Goal: Task Accomplishment & Management: Manage account settings

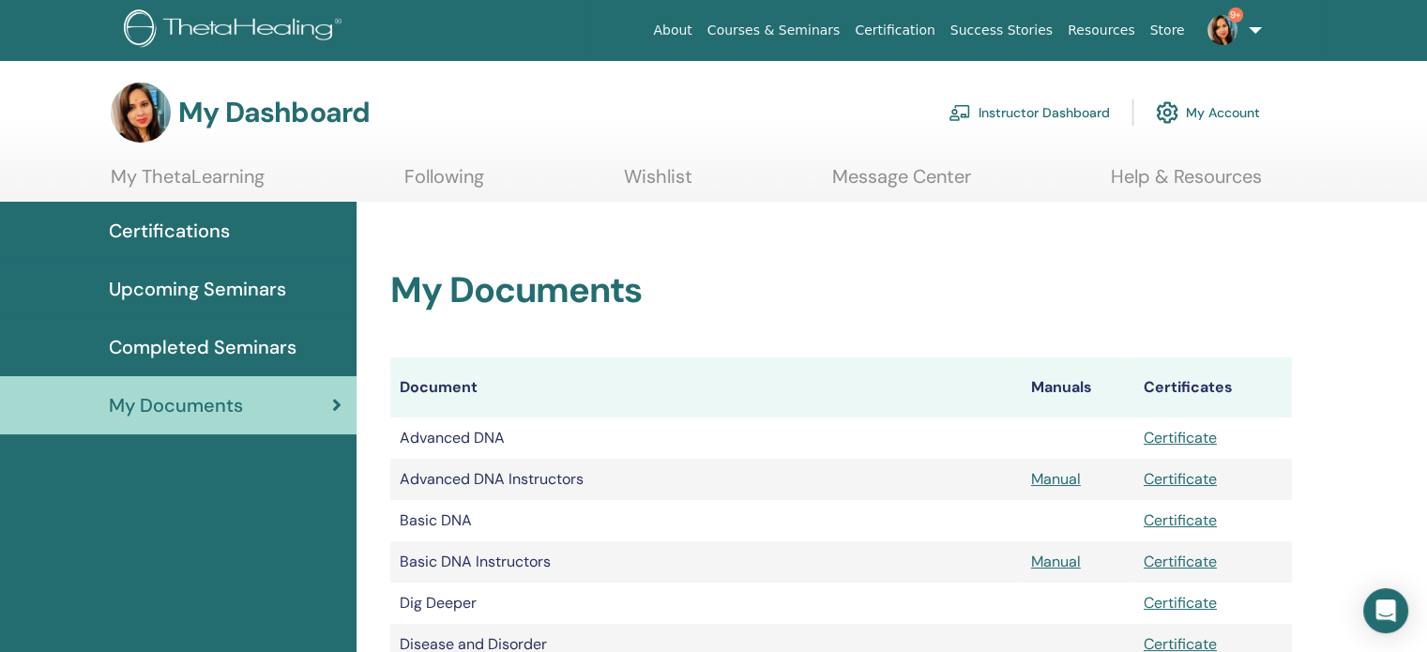
click at [1004, 119] on link "Instructor Dashboard" at bounding box center [1028, 112] width 161 height 41
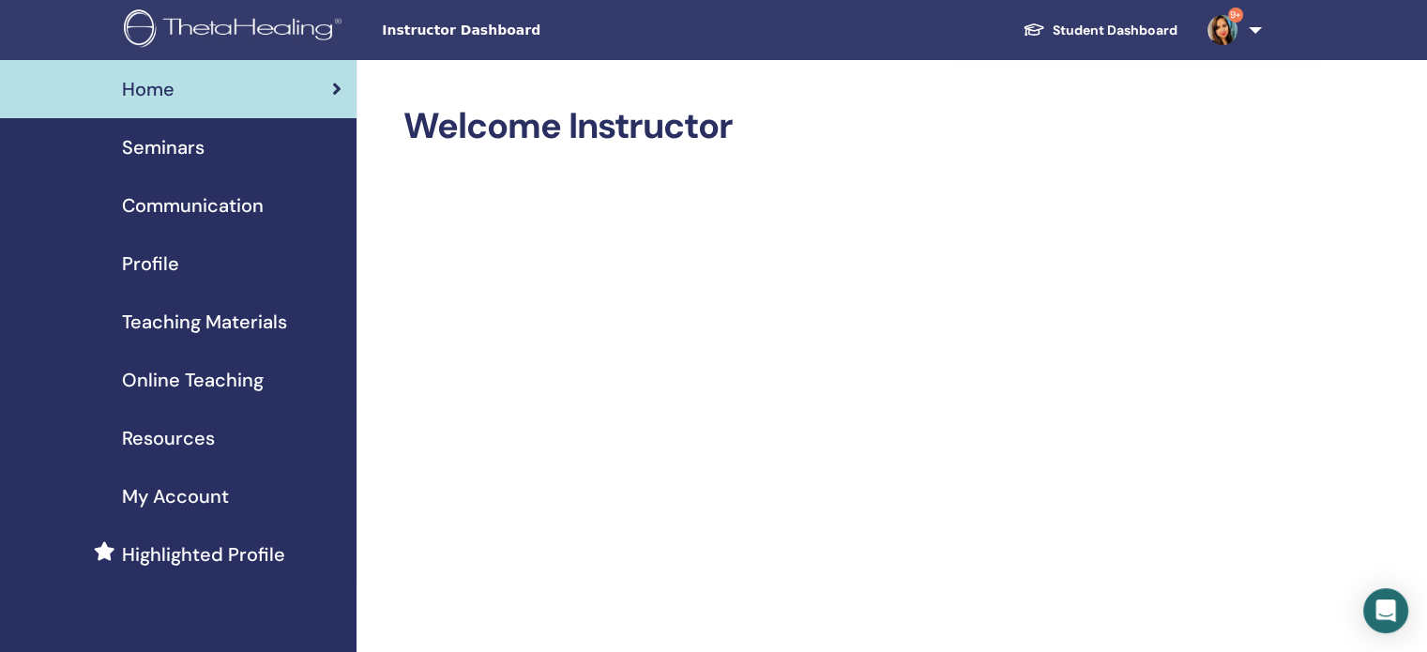
click at [177, 148] on span "Seminars" at bounding box center [163, 147] width 83 height 28
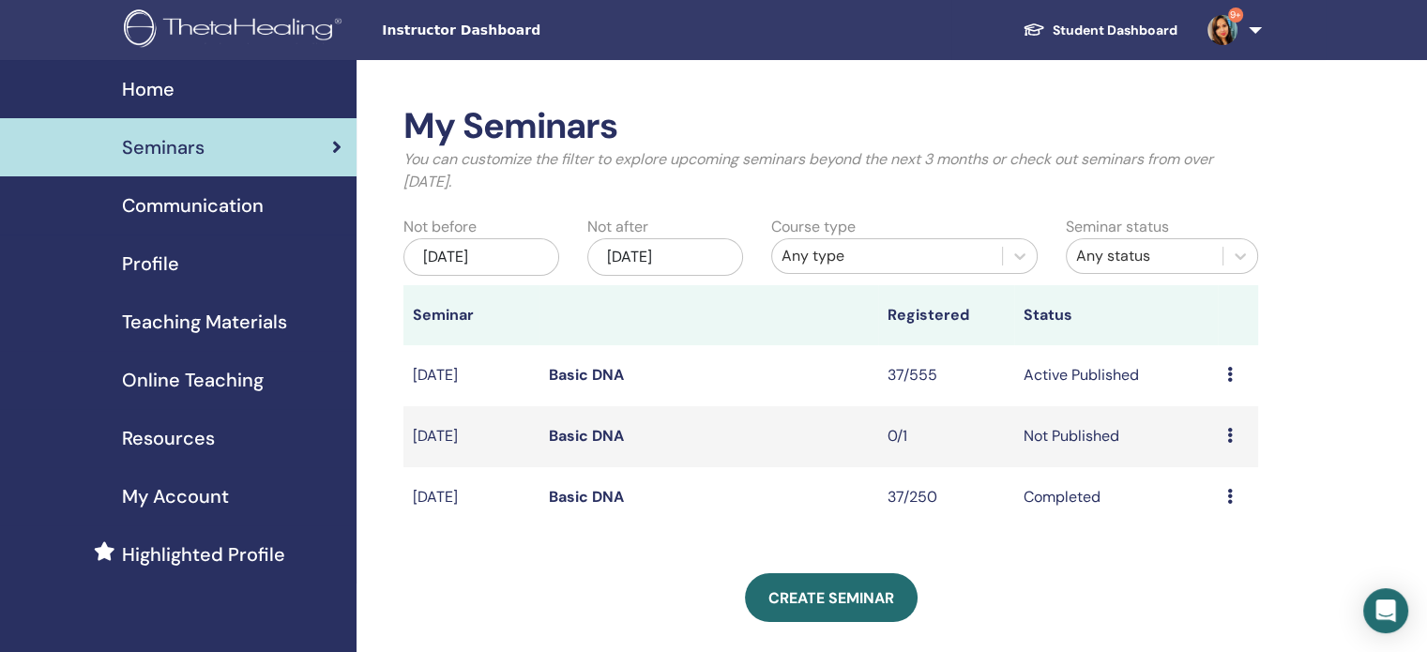
click at [1227, 374] on icon at bounding box center [1230, 374] width 6 height 15
click at [1188, 449] on link "Attendees" at bounding box center [1213, 446] width 71 height 20
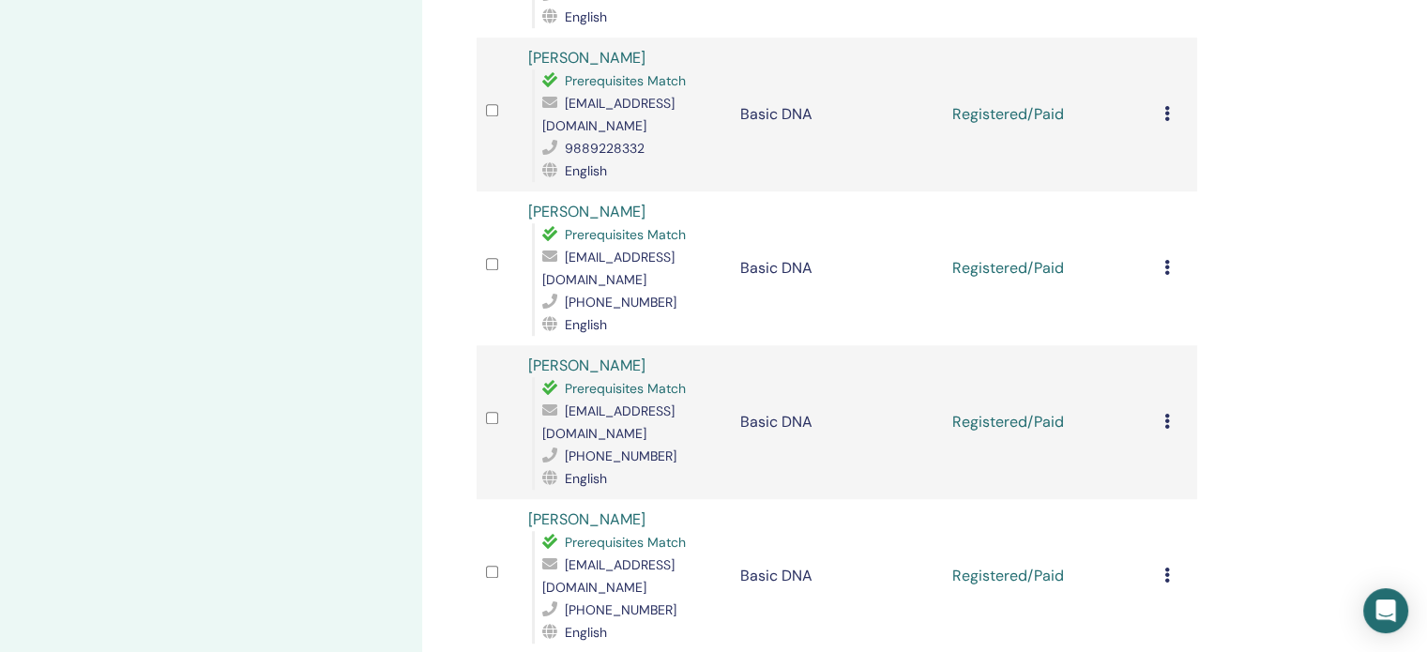
scroll to position [750, 0]
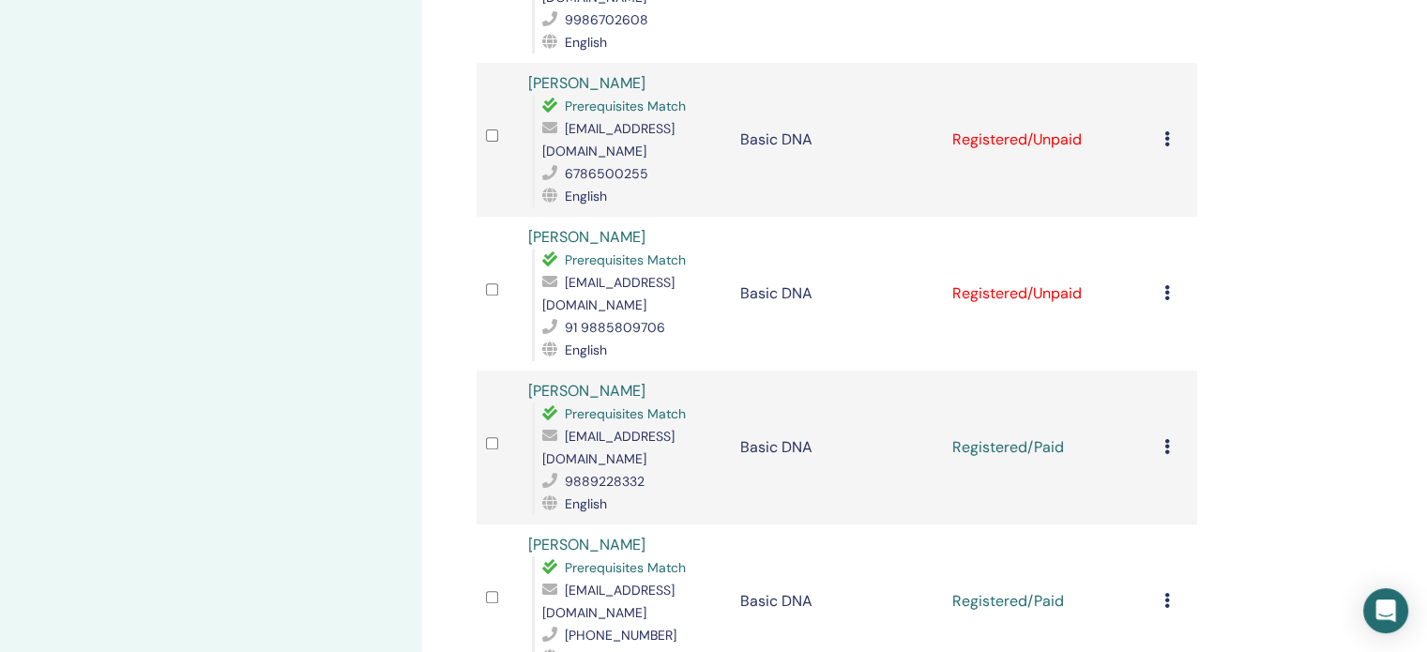
click at [1166, 285] on icon at bounding box center [1167, 292] width 6 height 15
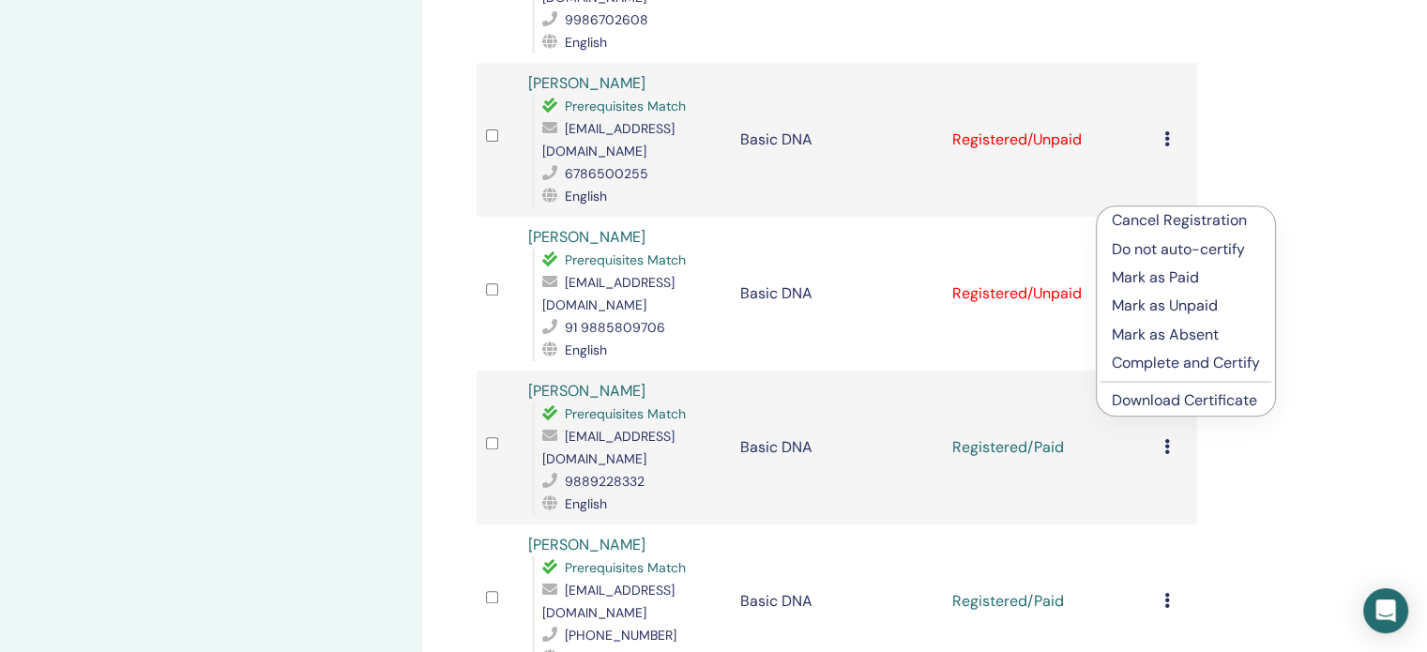
click at [1166, 277] on p "Mark as Paid" at bounding box center [1185, 277] width 148 height 23
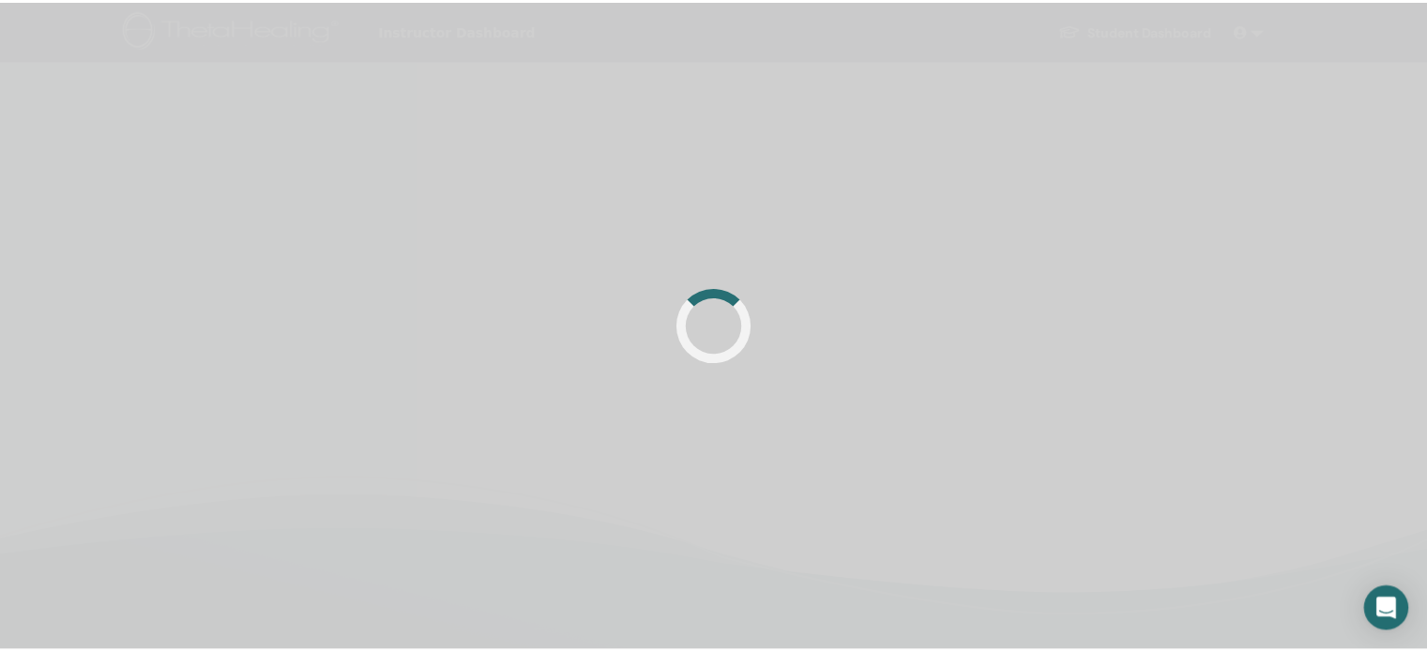
scroll to position [446, 0]
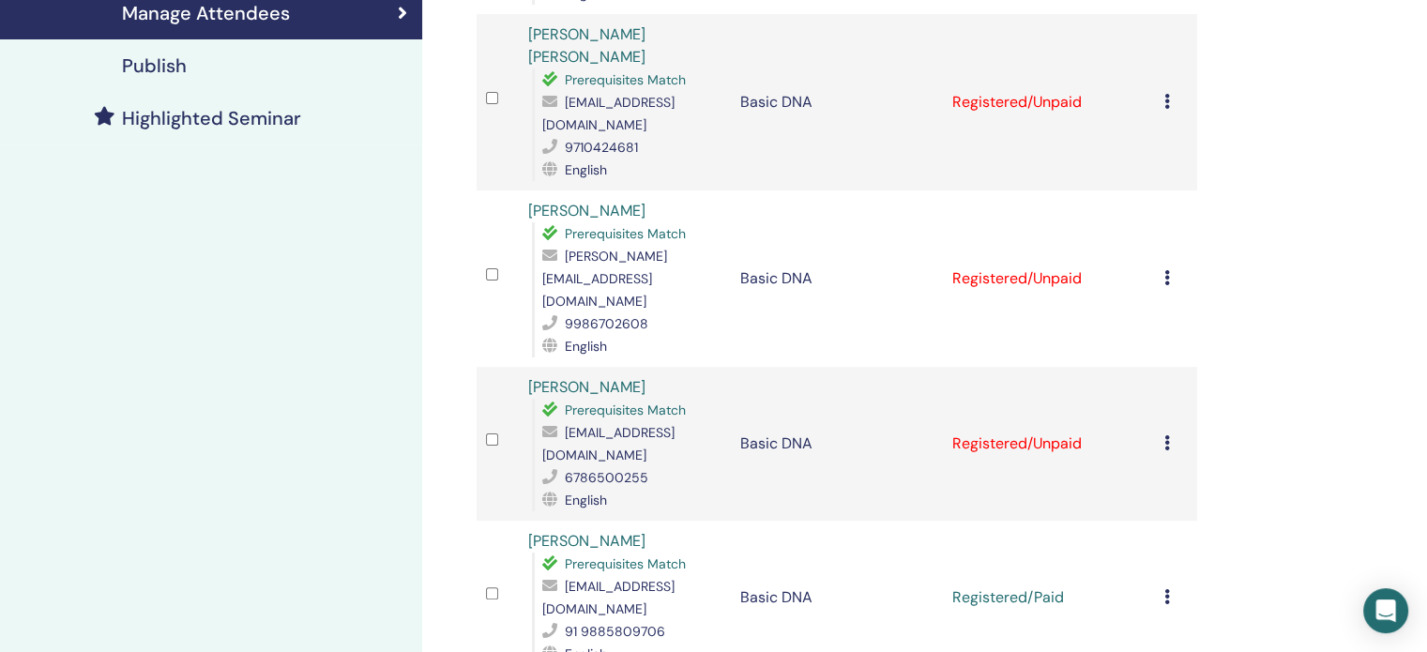
click at [1165, 435] on icon at bounding box center [1167, 442] width 6 height 15
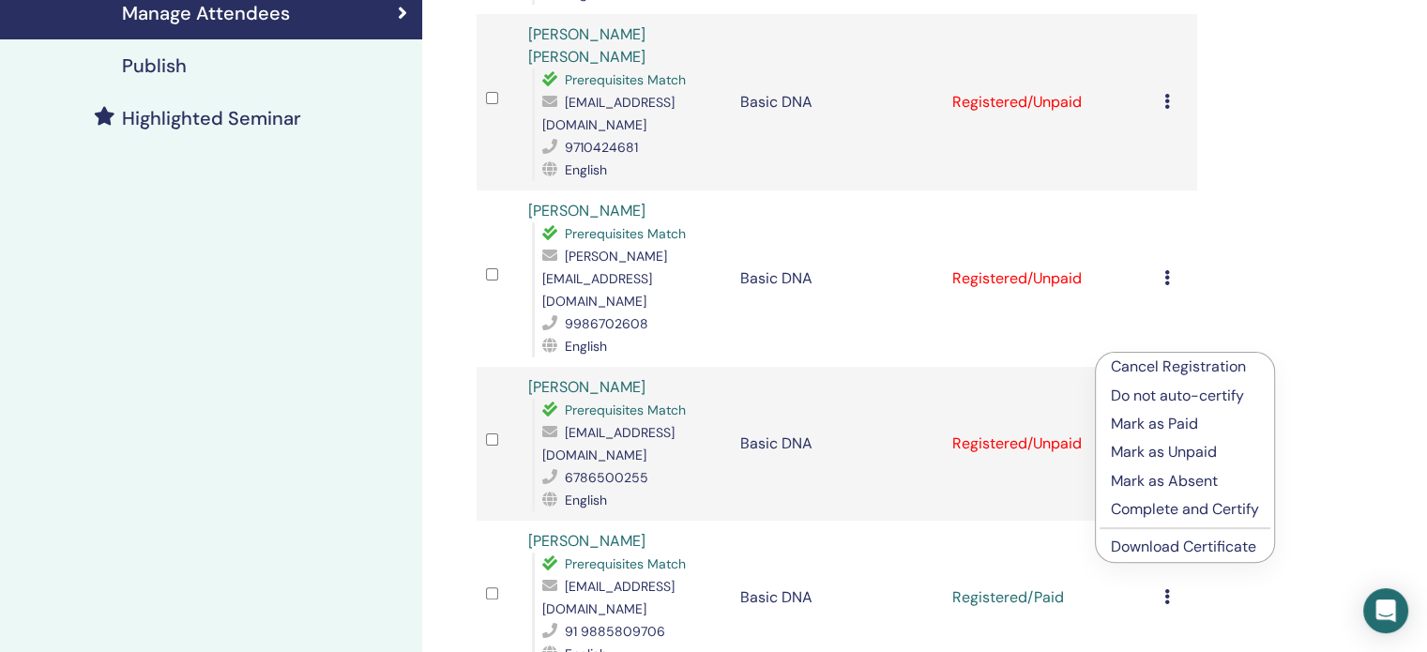
click at [888, 521] on td "Basic DNA" at bounding box center [837, 598] width 212 height 154
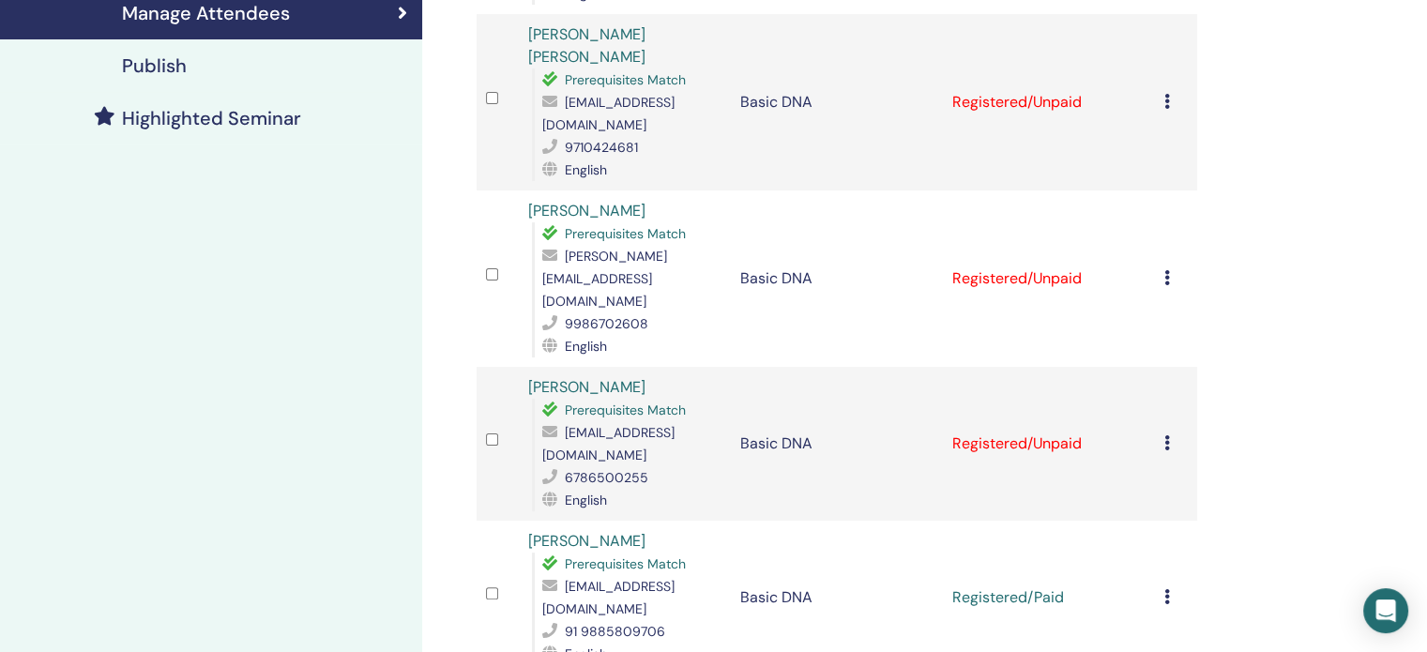
click at [1167, 589] on icon at bounding box center [1167, 596] width 6 height 15
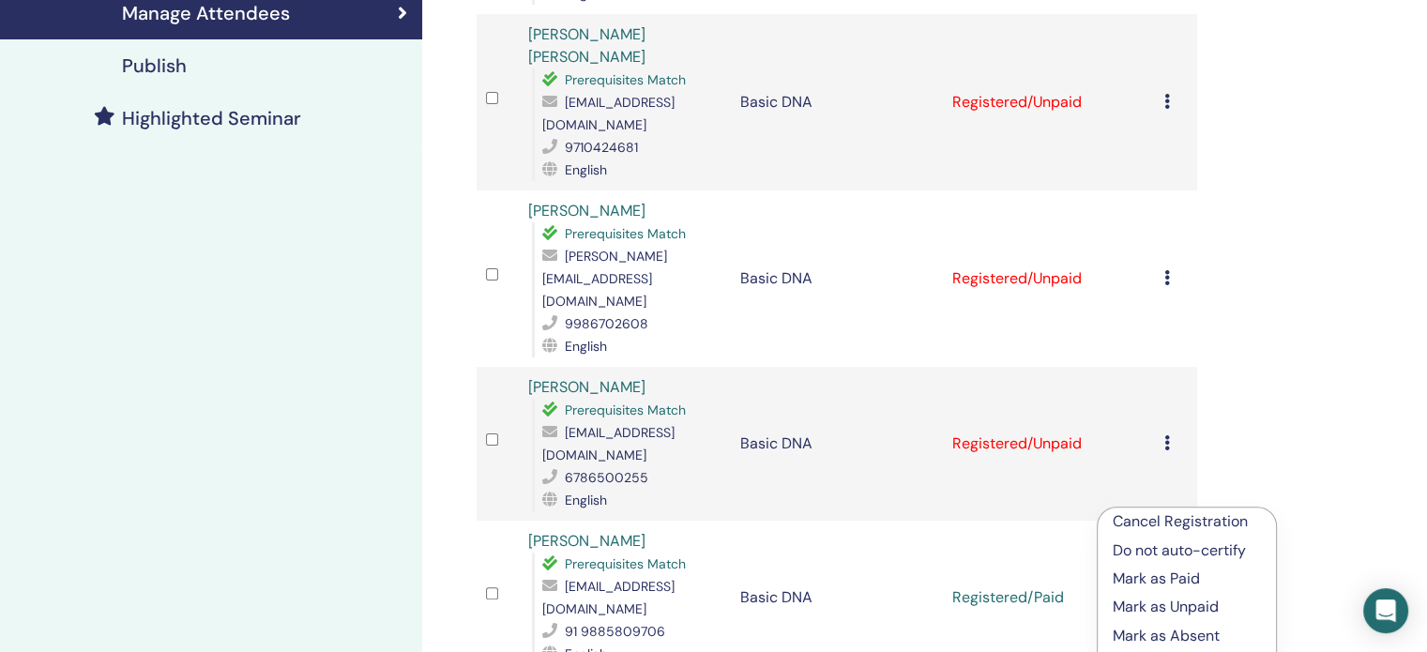
click at [481, 526] on td at bounding box center [497, 598] width 42 height 154
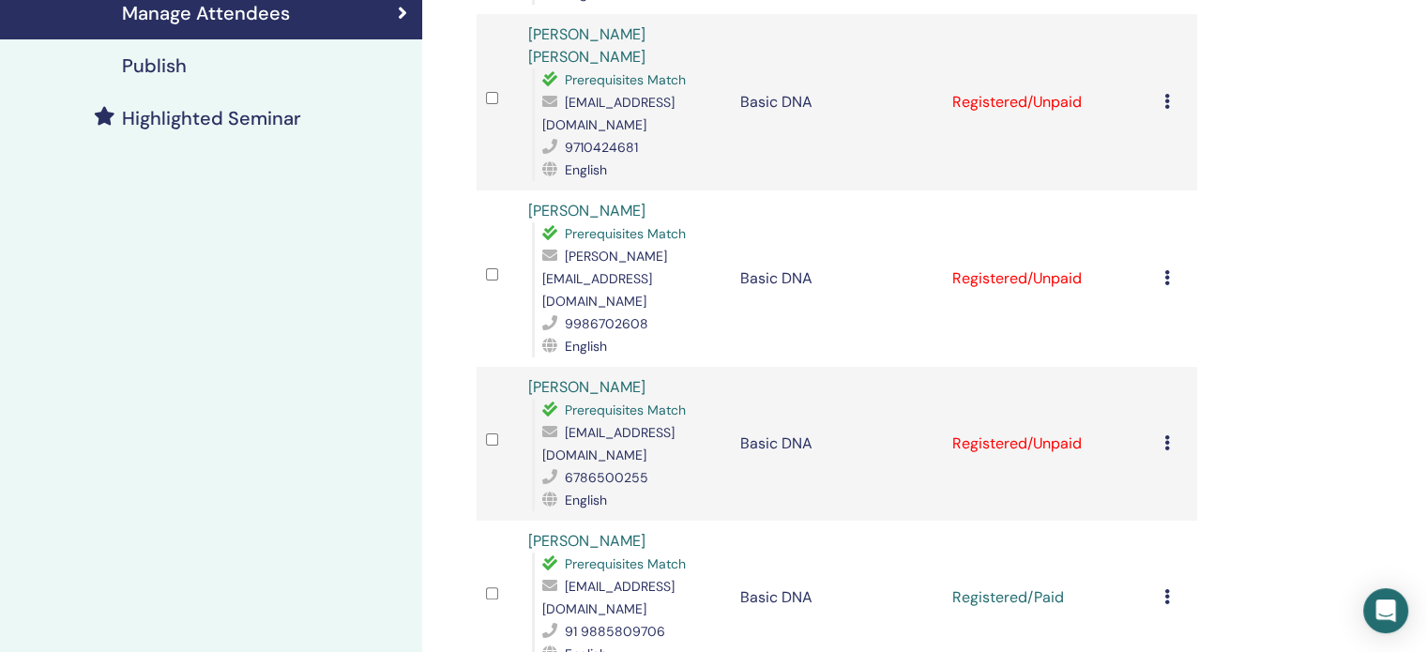
click at [1164, 589] on icon at bounding box center [1167, 596] width 6 height 15
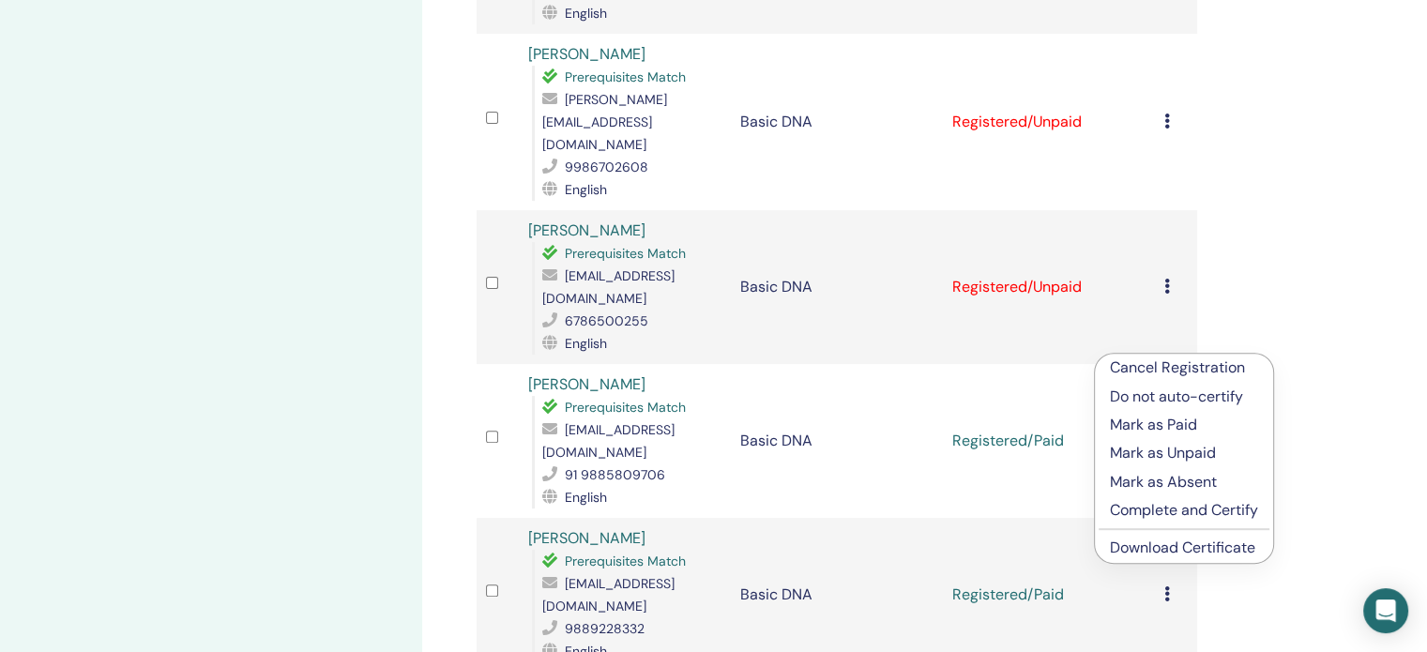
scroll to position [634, 0]
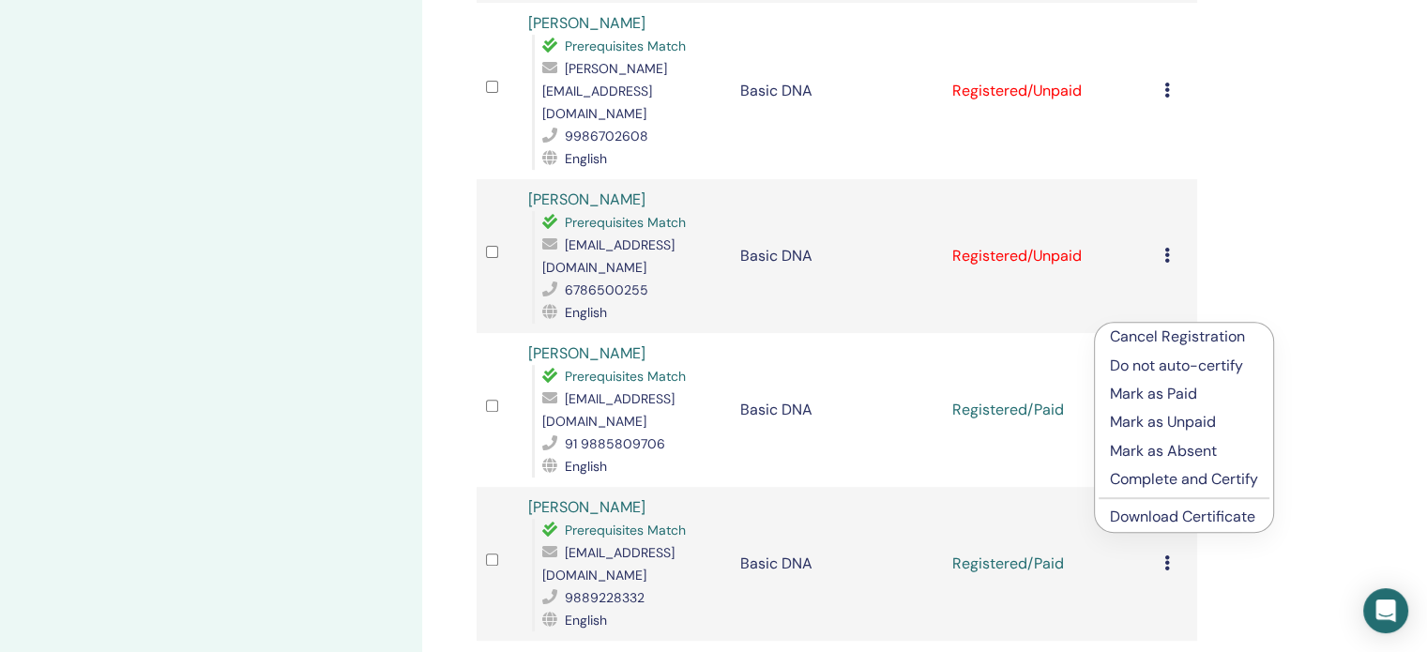
click at [1149, 512] on link "Download Certificate" at bounding box center [1182, 516] width 145 height 20
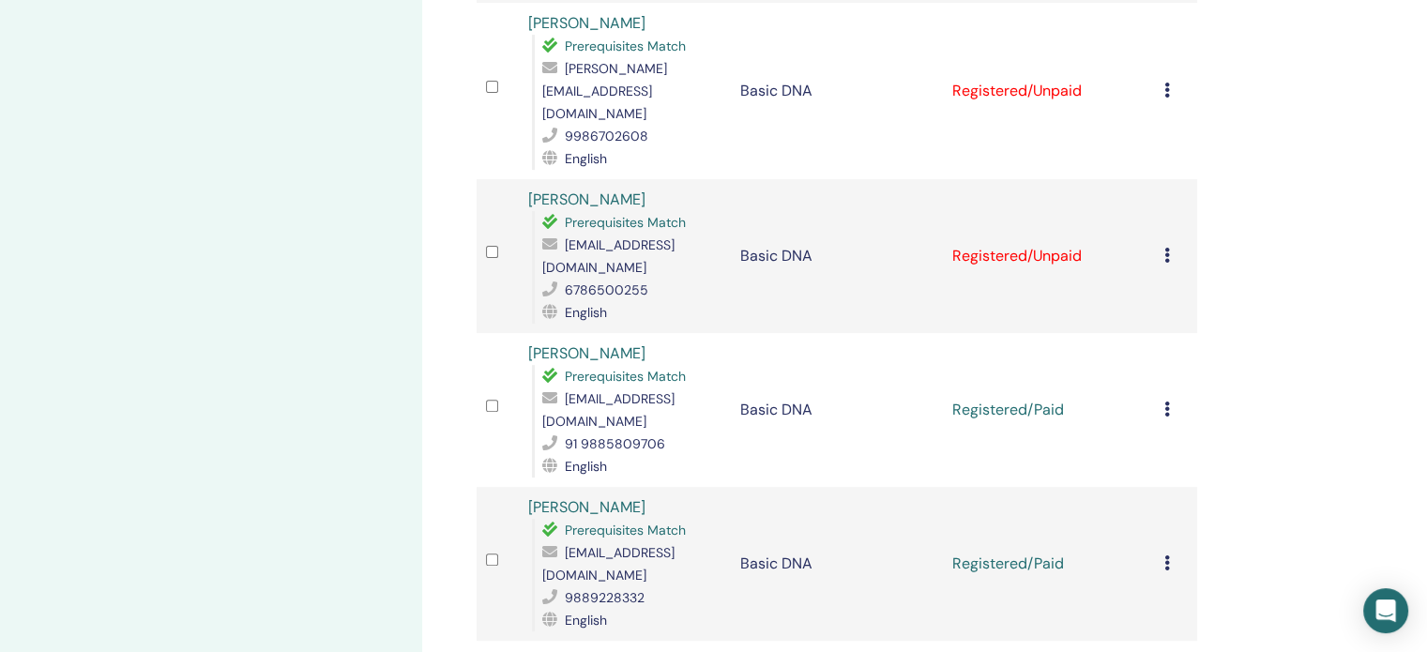
click at [1167, 248] on icon at bounding box center [1167, 255] width 6 height 15
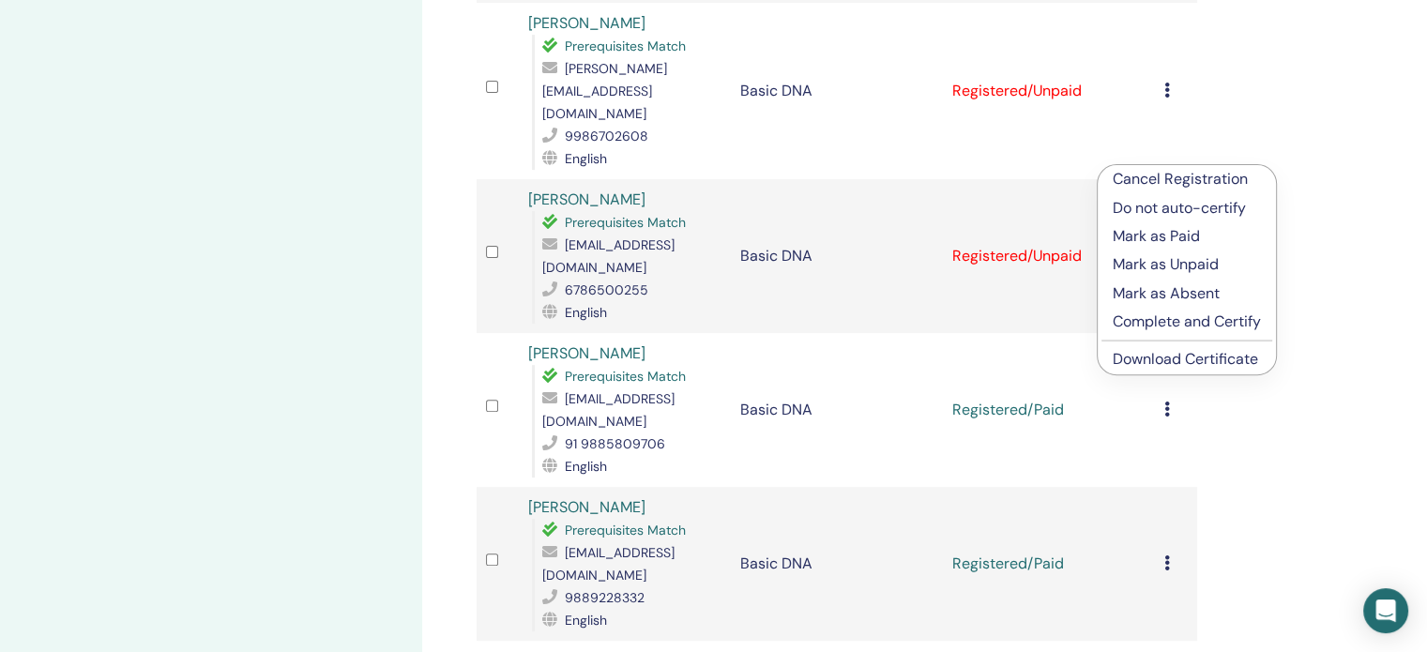
click at [1141, 360] on link "Download Certificate" at bounding box center [1184, 359] width 145 height 20
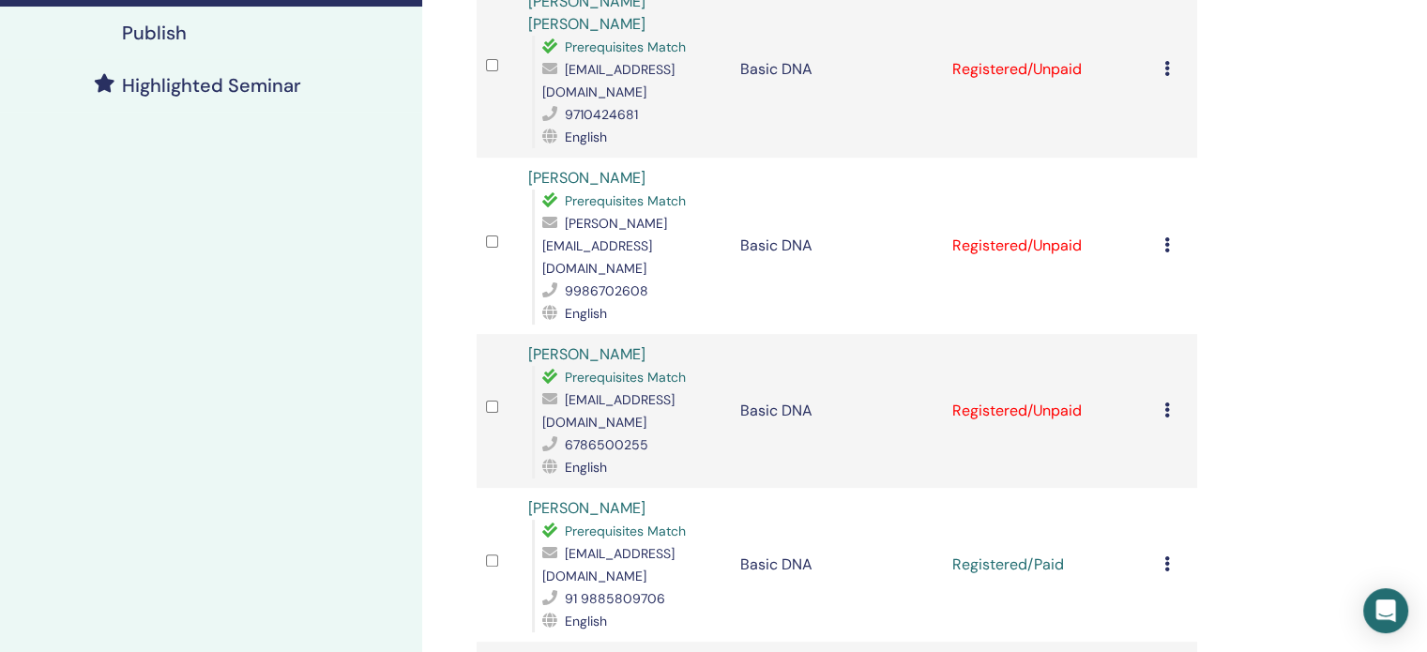
scroll to position [446, 0]
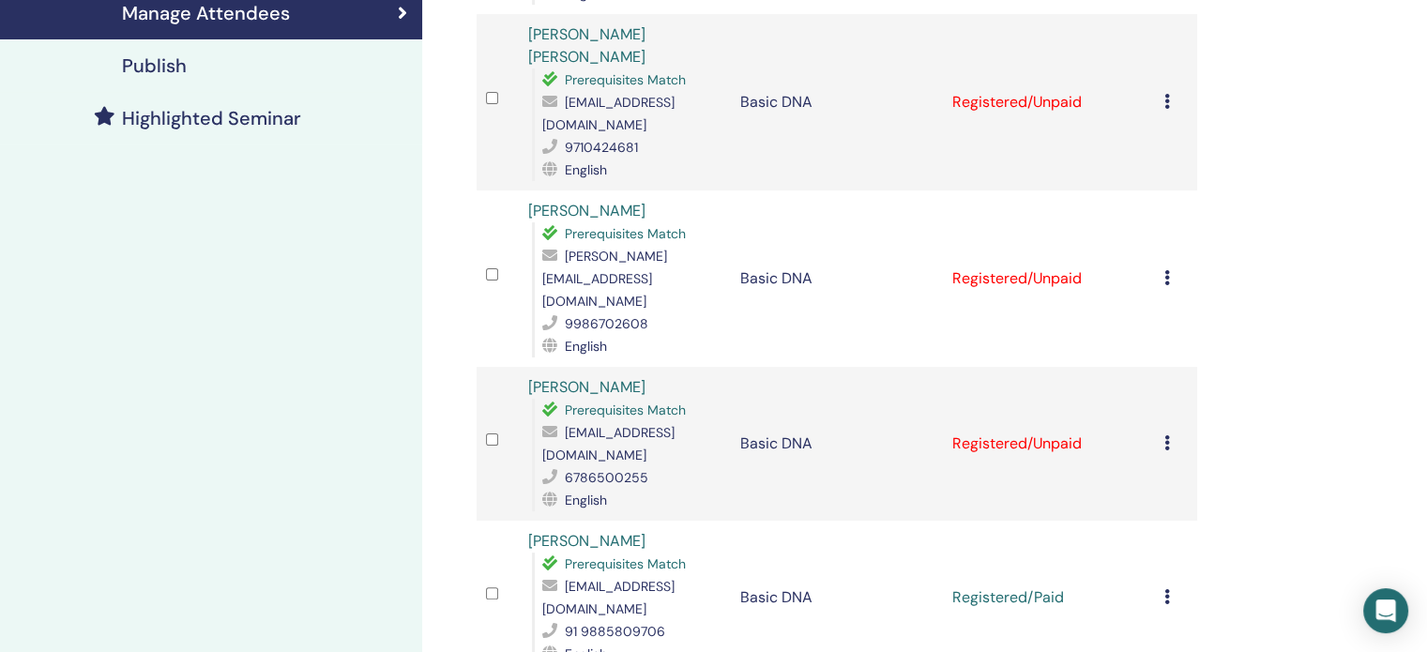
click at [1167, 270] on icon at bounding box center [1167, 277] width 6 height 15
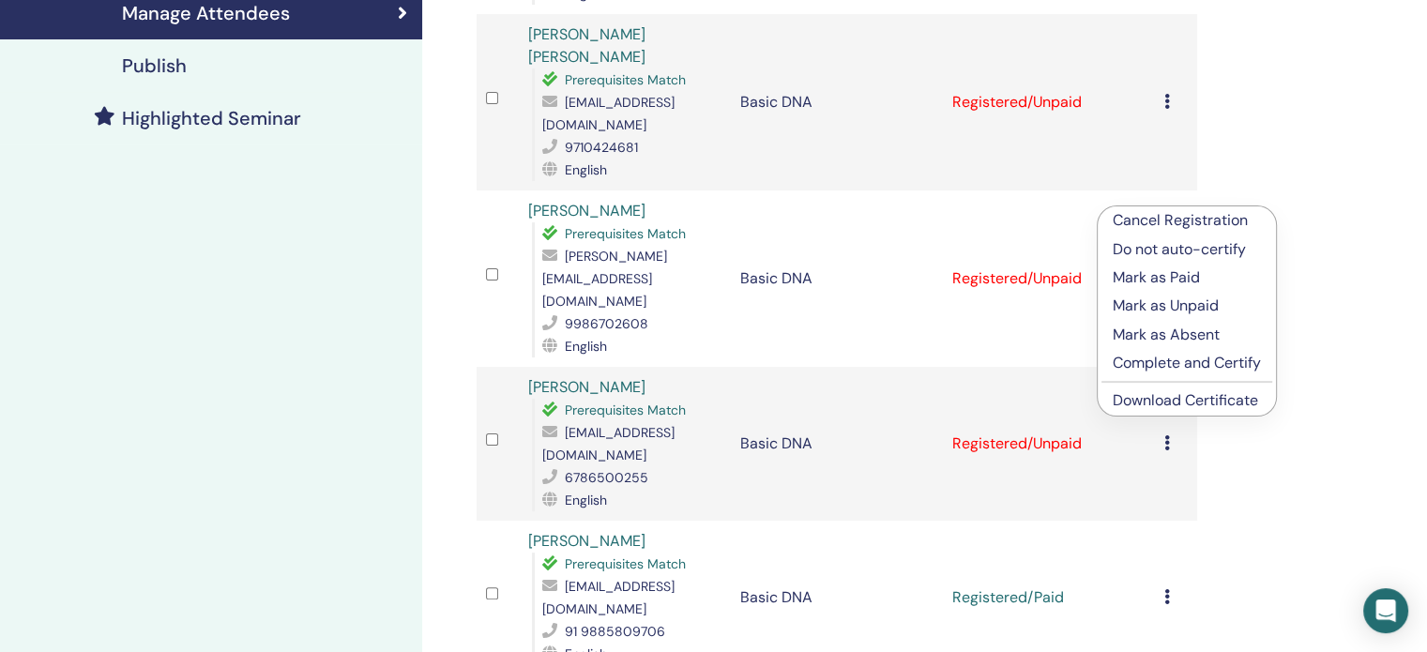
click at [1138, 400] on link "Download Certificate" at bounding box center [1184, 400] width 145 height 20
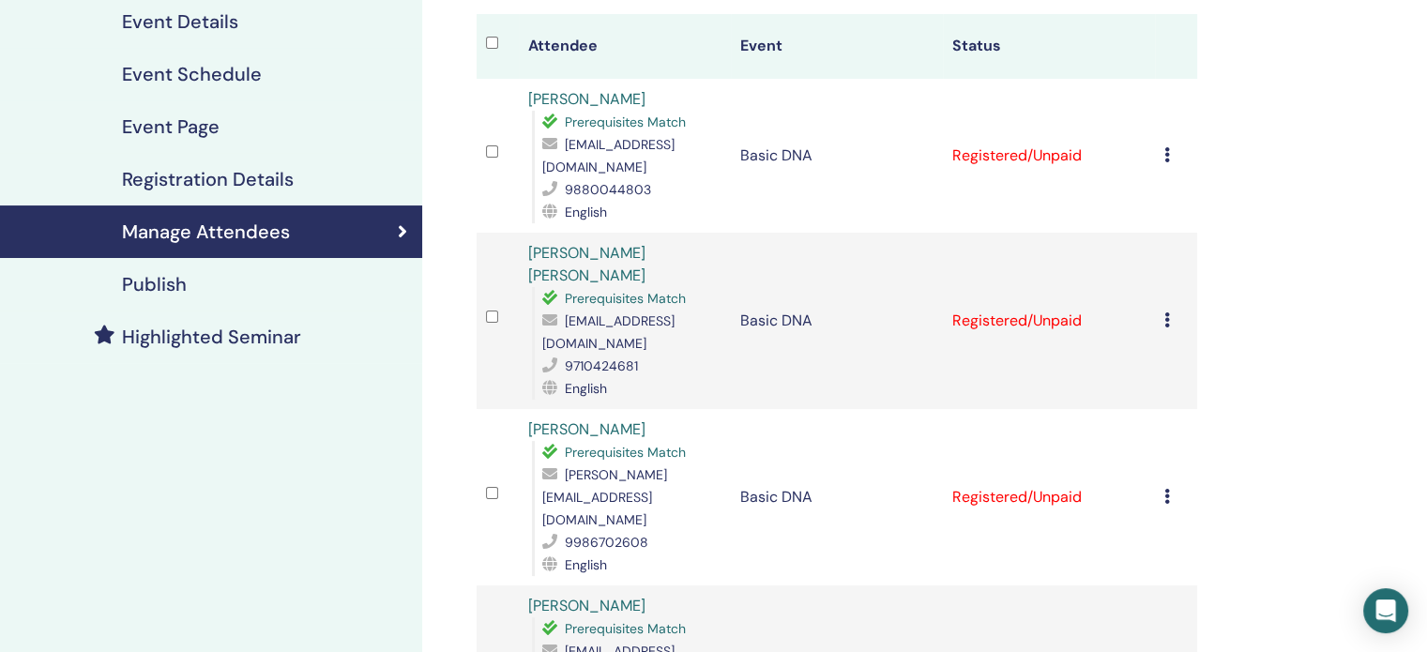
scroll to position [195, 0]
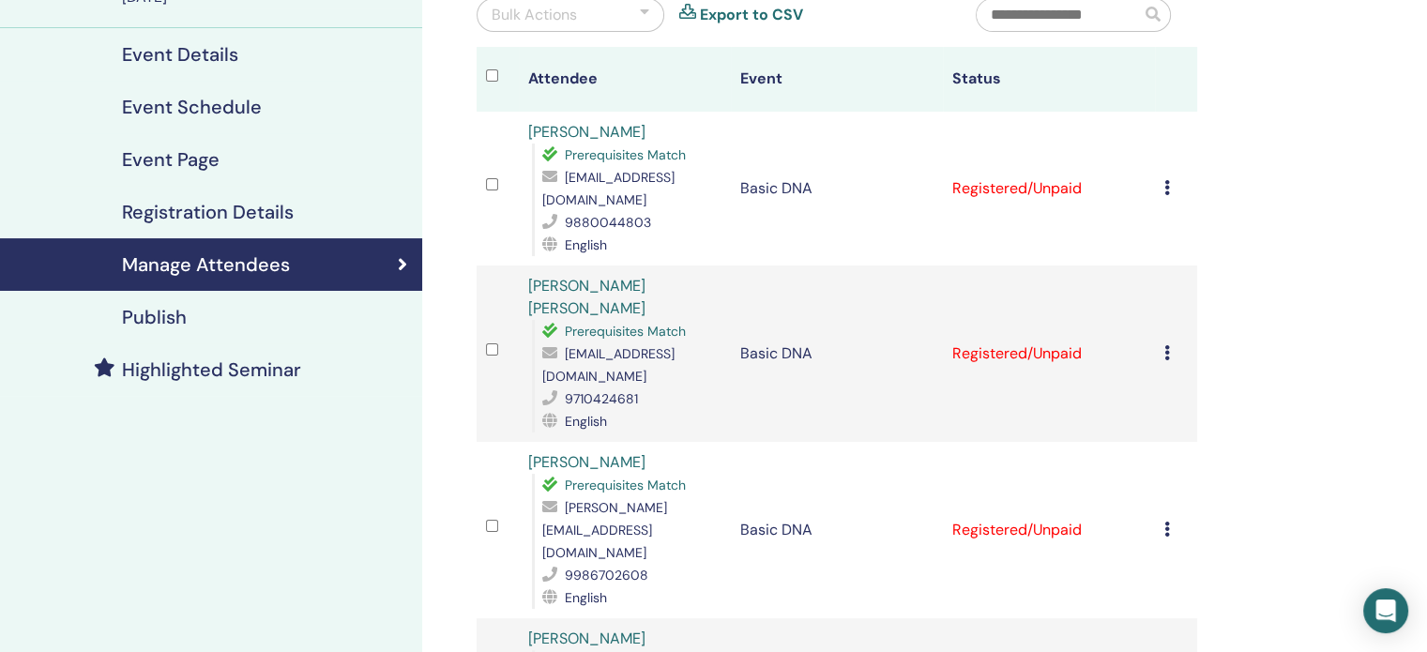
click at [1170, 342] on div "Cancel Registration Do not auto-certify Mark as Paid Mark as Unpaid Mark as Abs…" at bounding box center [1175, 353] width 23 height 23
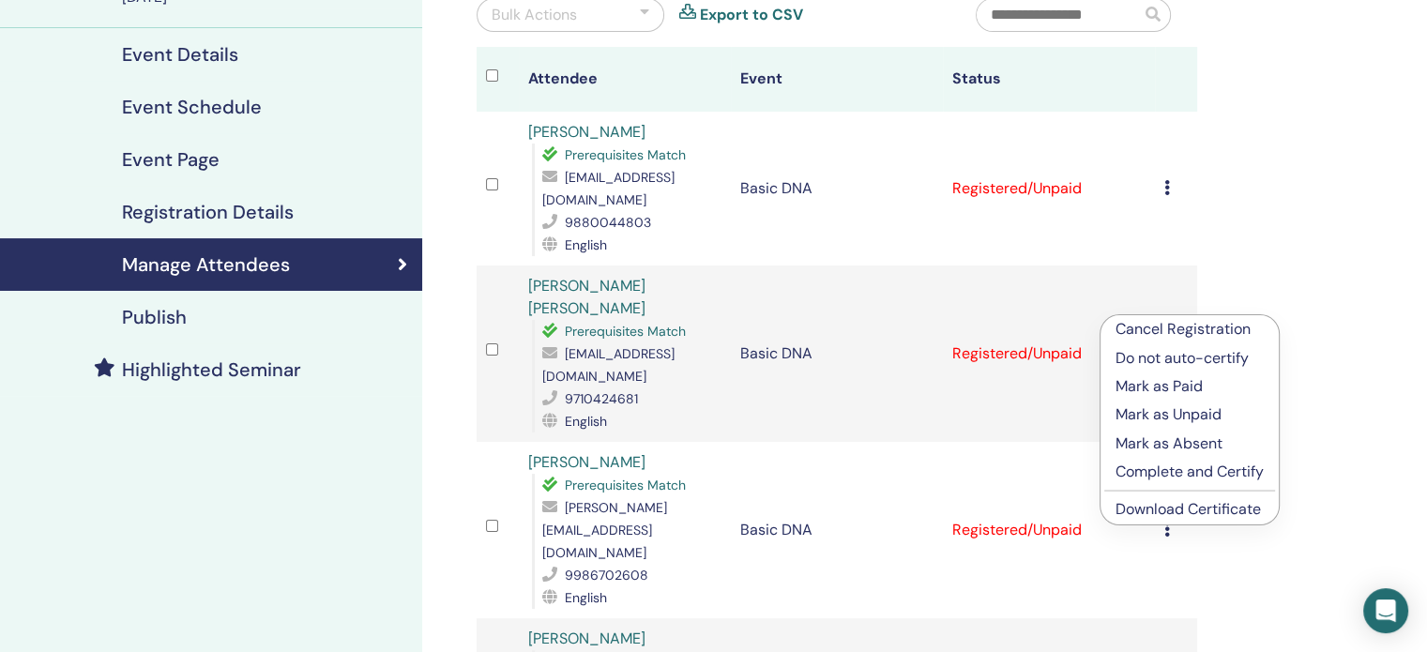
click at [1141, 513] on link "Download Certificate" at bounding box center [1187, 509] width 145 height 20
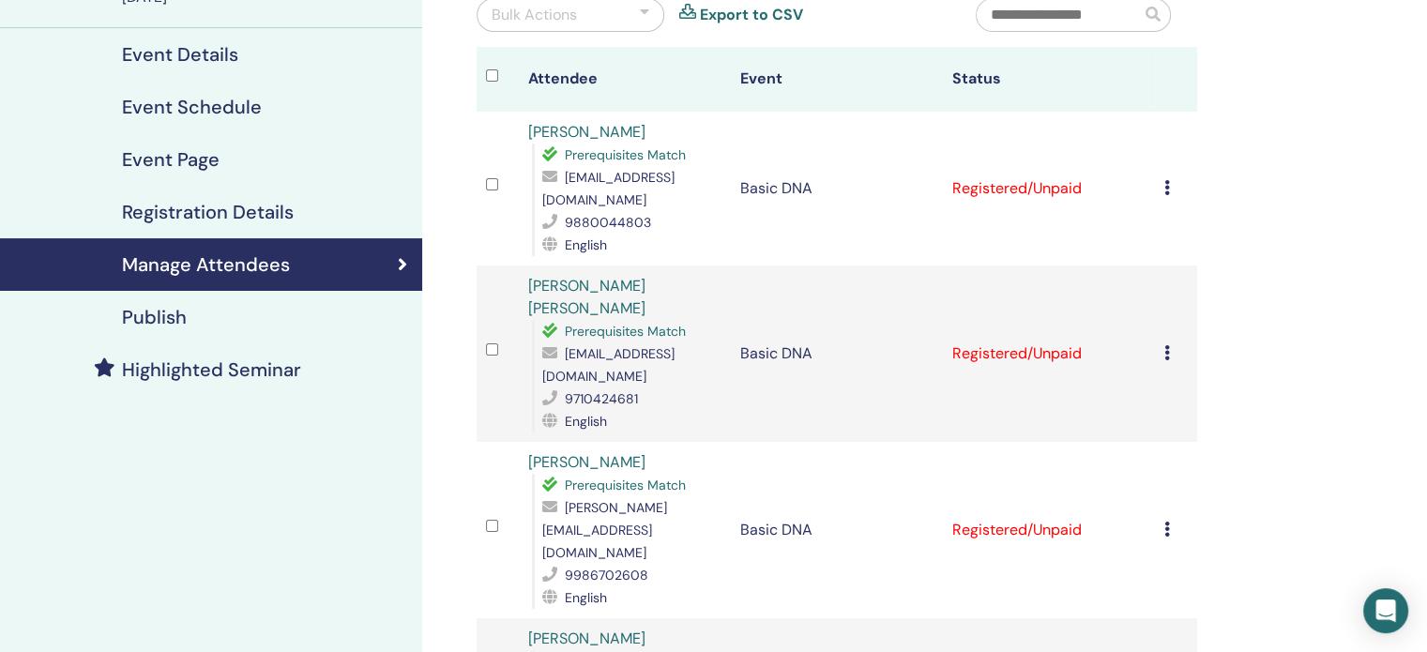
click at [1169, 180] on icon at bounding box center [1167, 187] width 6 height 15
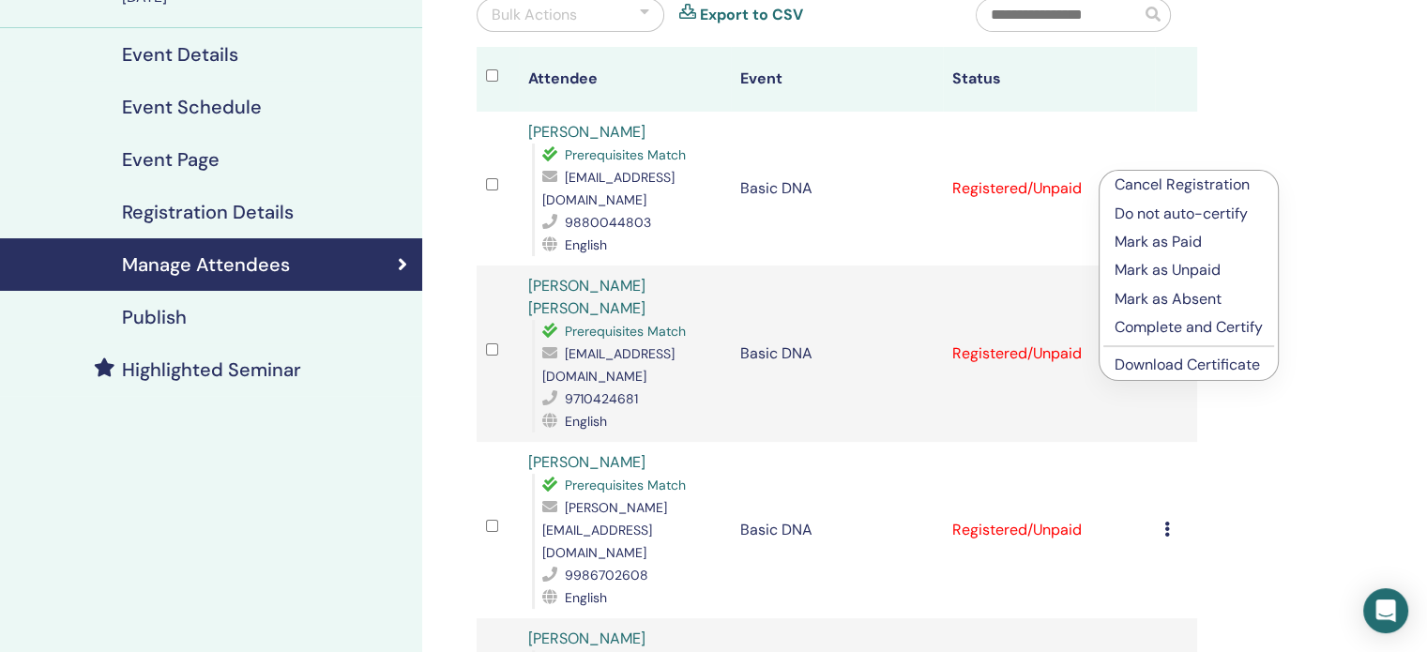
click at [1171, 369] on link "Download Certificate" at bounding box center [1186, 365] width 145 height 20
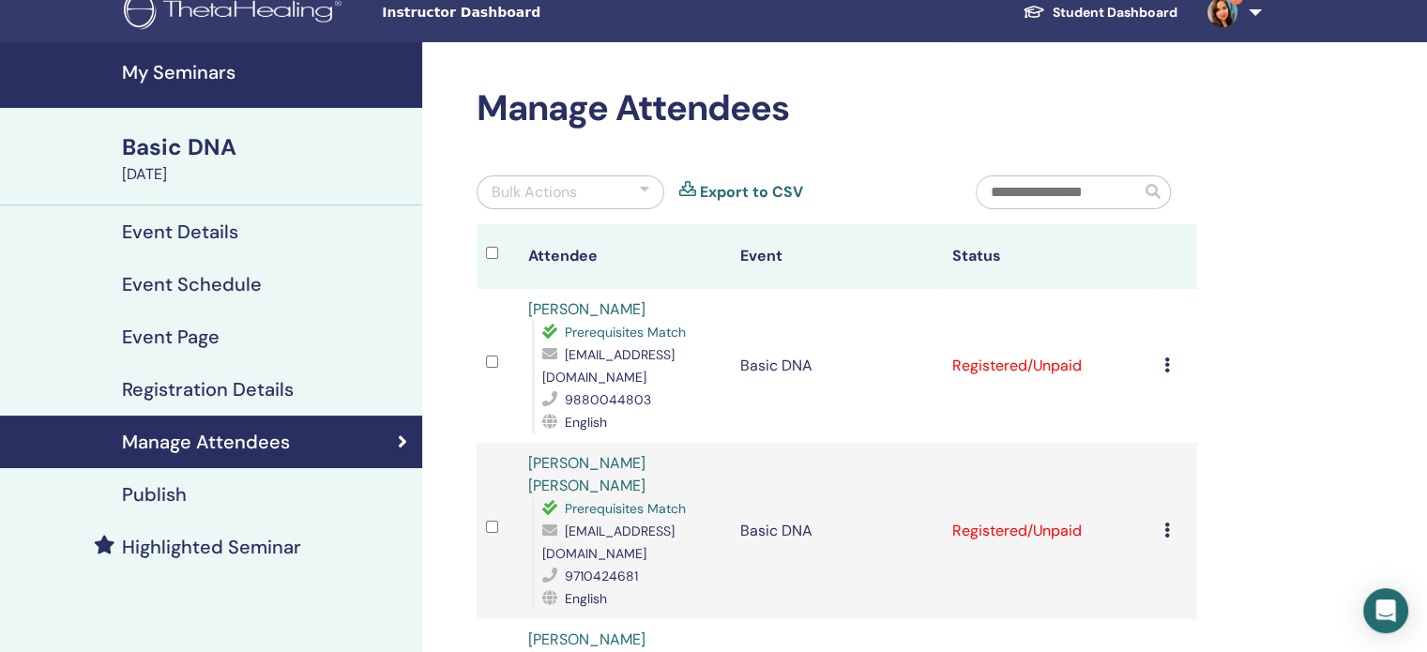
scroll to position [0, 0]
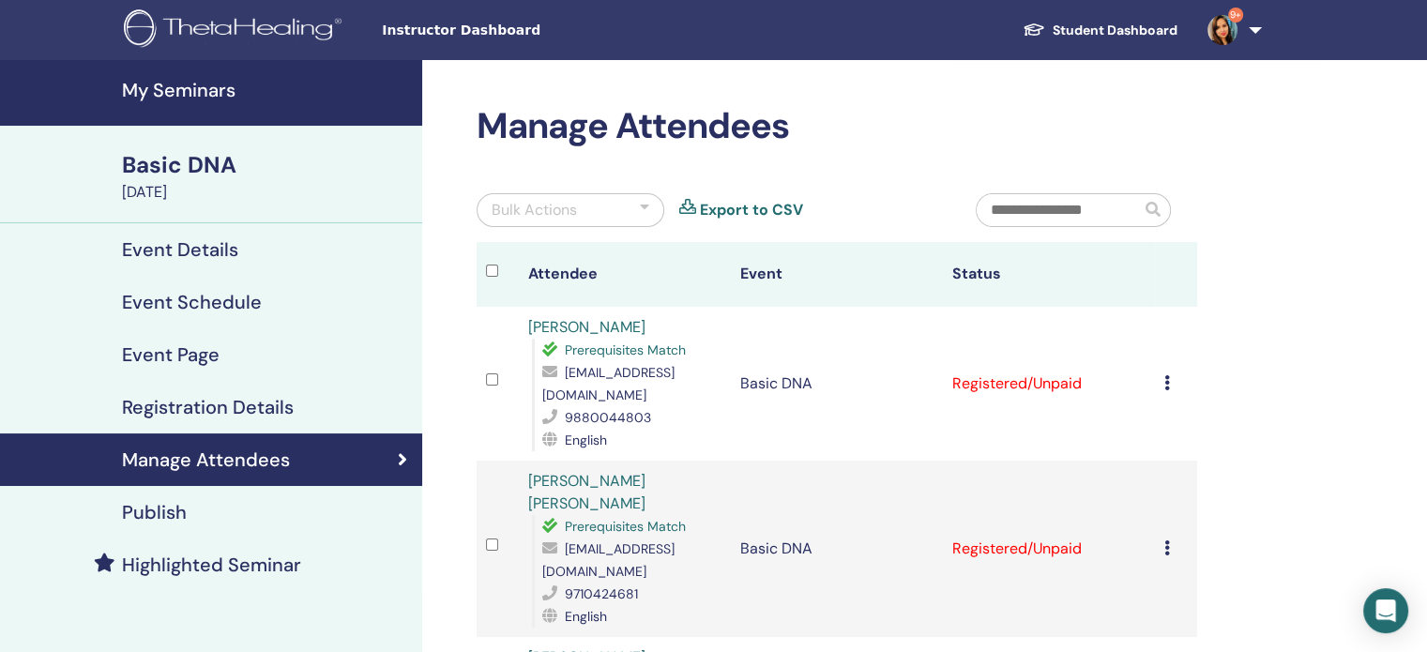
click at [645, 206] on div at bounding box center [644, 210] width 9 height 23
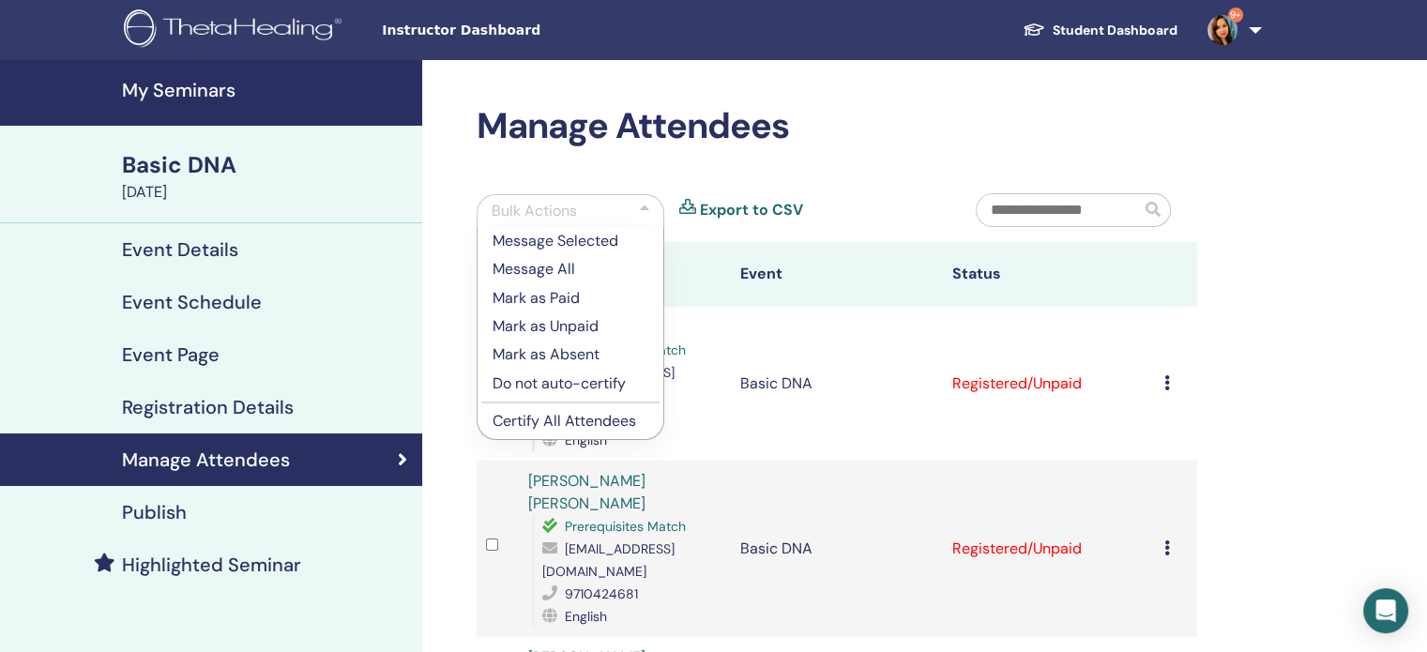
click at [530, 303] on p "Mark as Paid" at bounding box center [570, 298] width 156 height 23
